Goal: Task Accomplishment & Management: Manage account settings

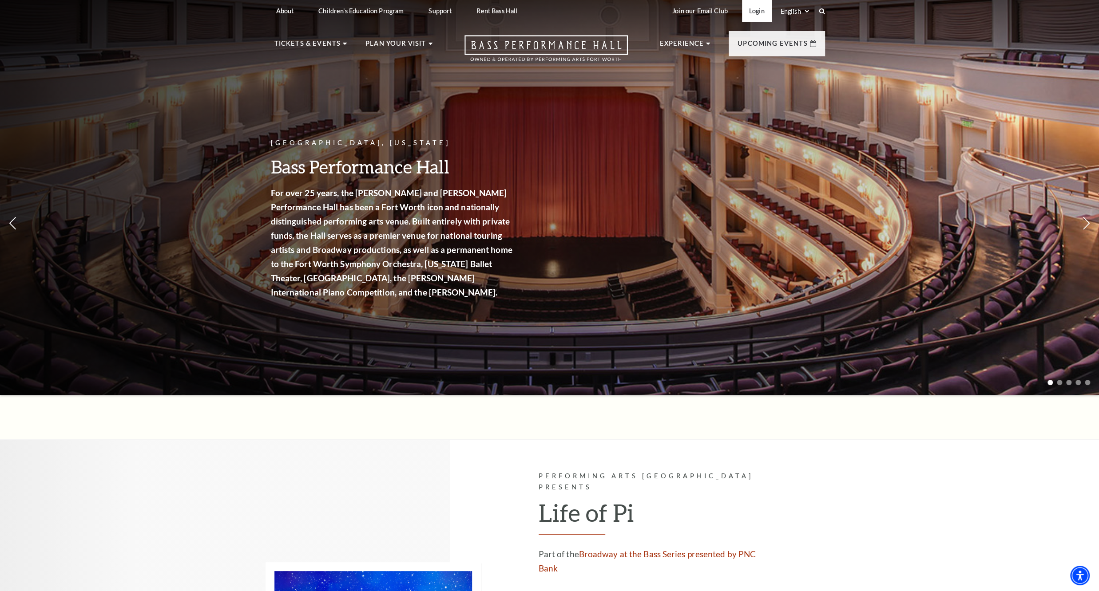
click at [760, 9] on link "Login" at bounding box center [757, 11] width 30 height 22
click at [760, 13] on link "Login" at bounding box center [757, 11] width 30 height 22
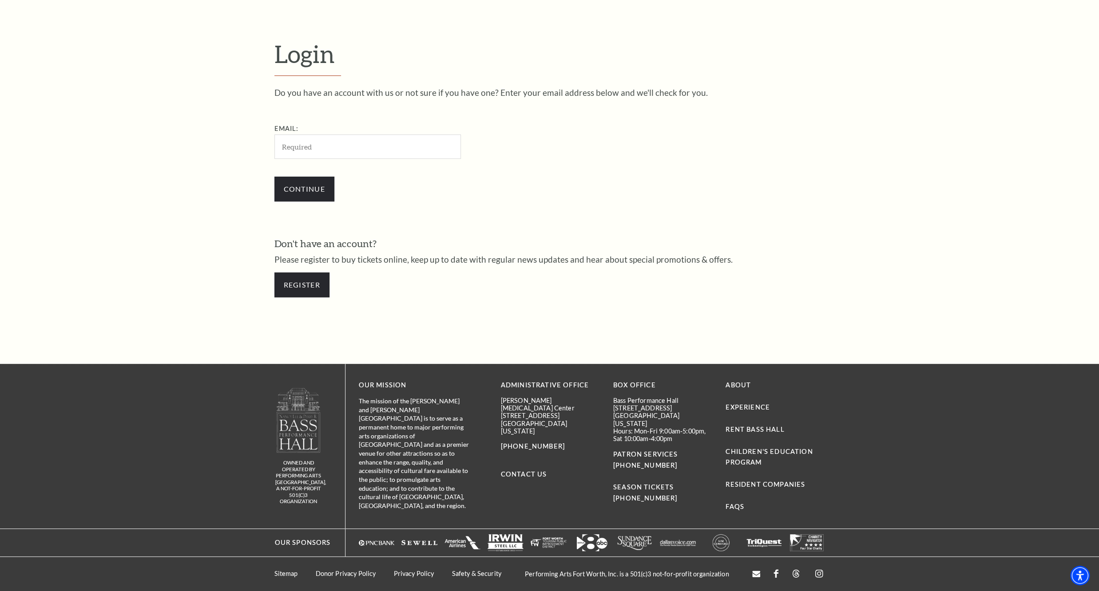
scroll to position [309, 0]
click at [412, 151] on input "Email:" at bounding box center [367, 147] width 186 height 24
type input "[EMAIL_ADDRESS][DOMAIN_NAME]"
click at [274, 177] on input "Continue" at bounding box center [304, 189] width 60 height 25
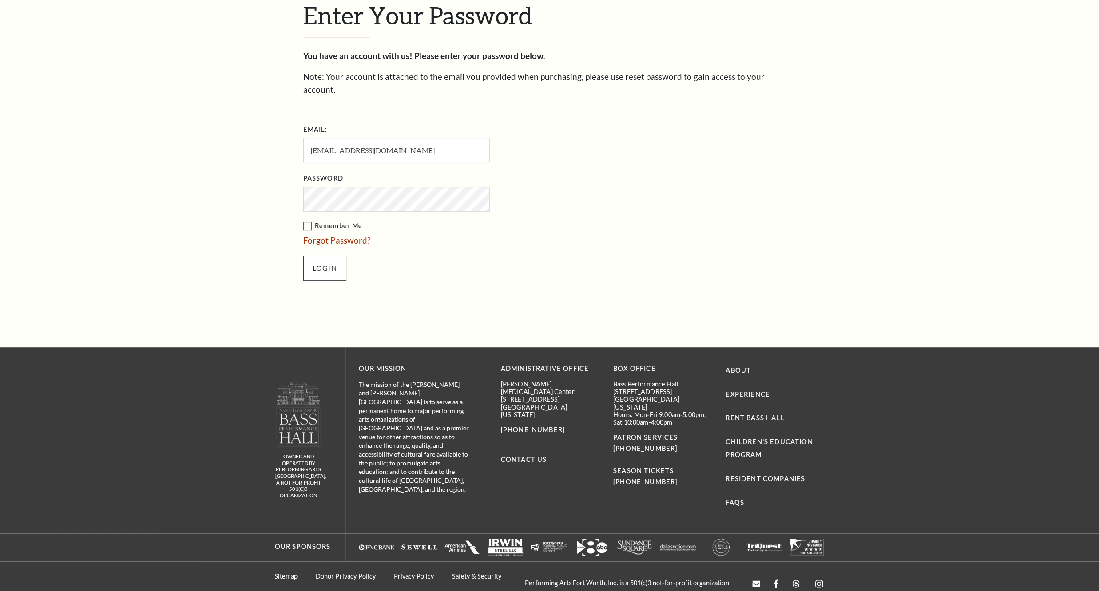
scroll to position [355, 0]
click at [334, 258] on input "Login" at bounding box center [324, 268] width 43 height 25
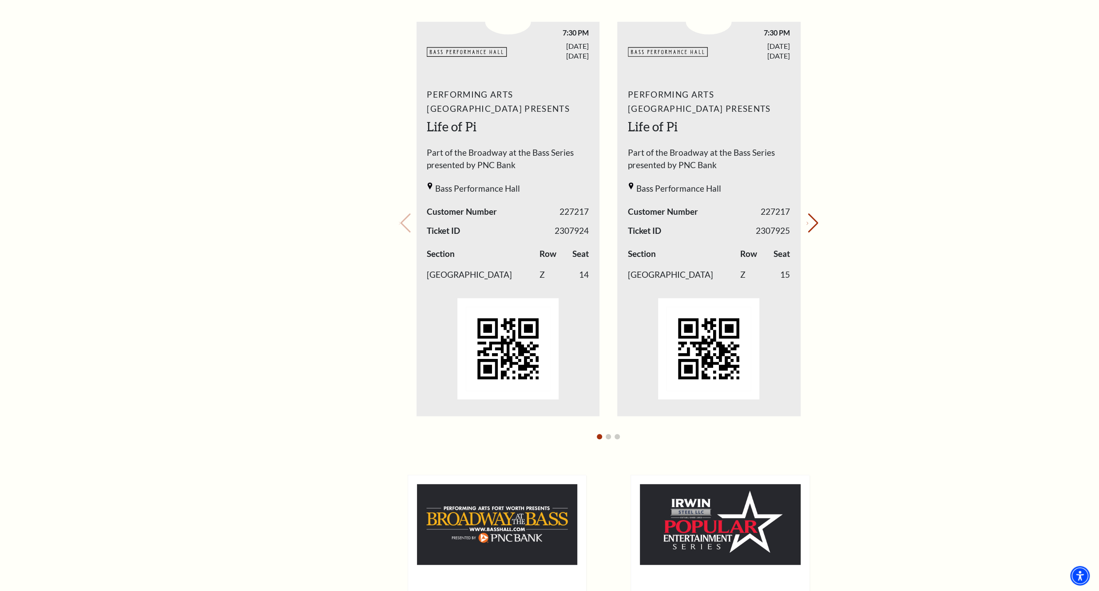
scroll to position [341, 0]
click at [815, 224] on button "Next slide." at bounding box center [812, 224] width 12 height 20
click at [815, 224] on div "Your next show Previous slide. Next slide." at bounding box center [609, 211] width 420 height 470
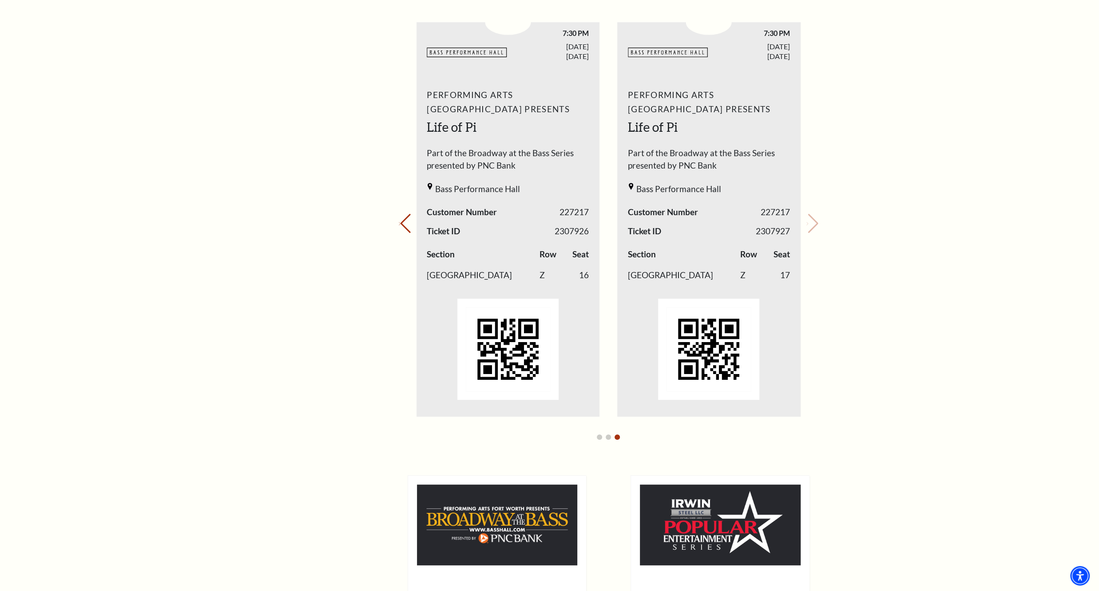
click at [815, 224] on div "Your next show Previous slide. Next slide." at bounding box center [609, 211] width 420 height 470
